Goal: Navigation & Orientation: Find specific page/section

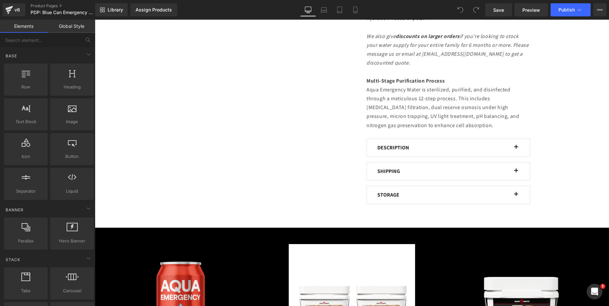
scroll to position [411, 0]
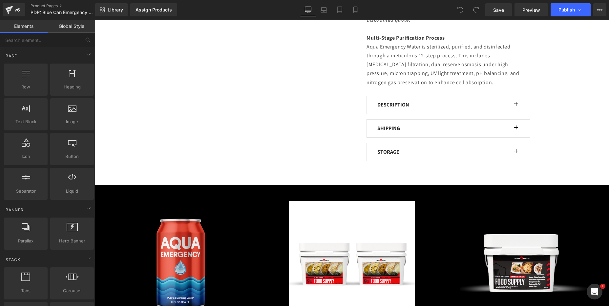
click at [411, 156] on p "STORAGE" at bounding box center [444, 152] width 134 height 8
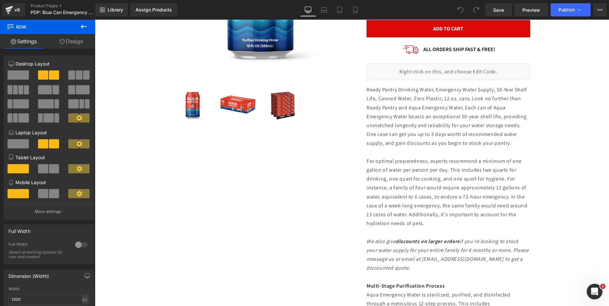
scroll to position [145, 0]
